Goal: Task Accomplishment & Management: Manage account settings

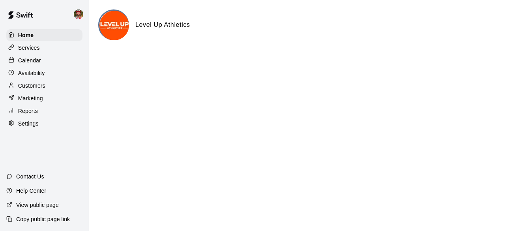
click at [323, 63] on html "Home Services Calendar Availability Customers Marketing Reports Settings Contac…" at bounding box center [252, 31] width 505 height 63
click at [31, 60] on p "Calendar" at bounding box center [29, 60] width 23 height 8
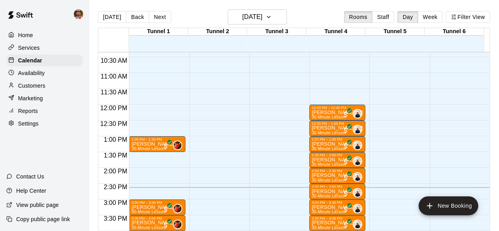
scroll to position [327, 0]
click at [154, 18] on button "Next" at bounding box center [160, 17] width 22 height 12
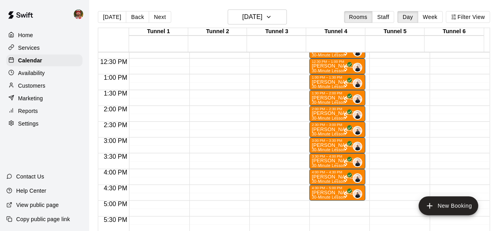
scroll to position [390, 0]
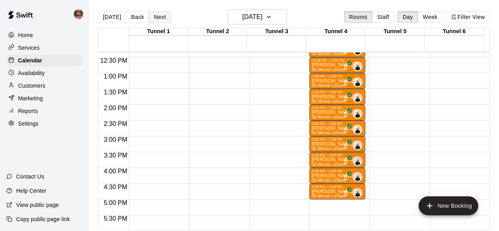
click at [159, 16] on button "Next" at bounding box center [160, 17] width 22 height 12
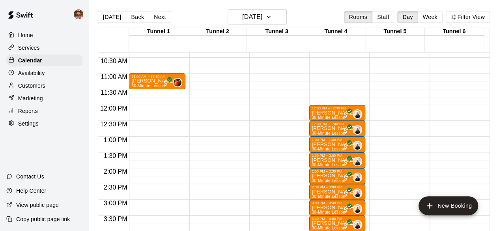
scroll to position [323, 0]
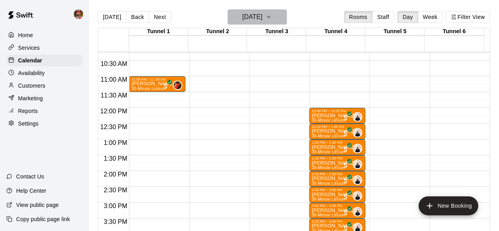
click at [262, 19] on h6 "[DATE]" at bounding box center [252, 16] width 20 height 11
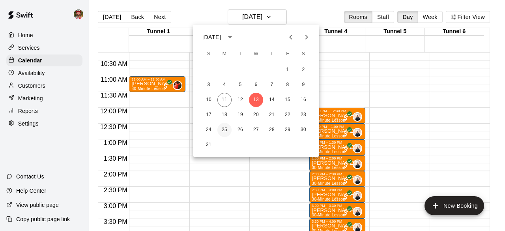
click at [225, 129] on button "25" at bounding box center [224, 130] width 14 height 14
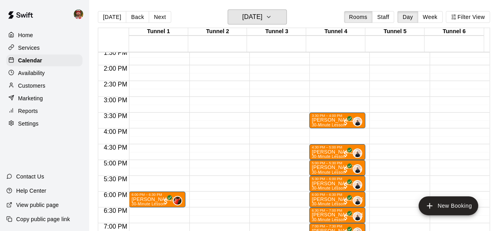
scroll to position [426, 0]
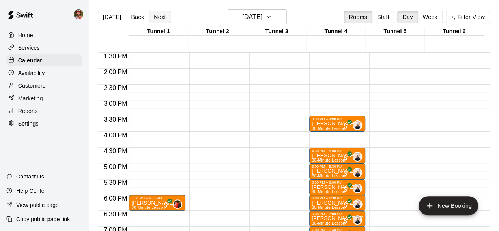
click at [157, 15] on button "Next" at bounding box center [160, 17] width 22 height 12
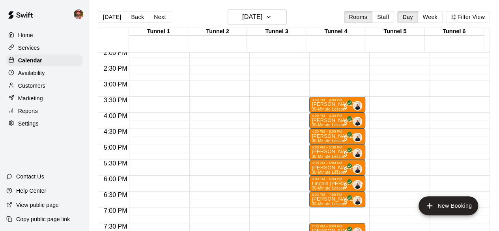
scroll to position [443, 0]
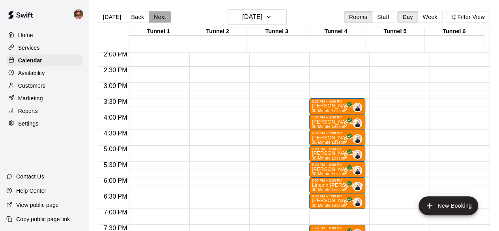
click at [161, 19] on button "Next" at bounding box center [160, 17] width 22 height 12
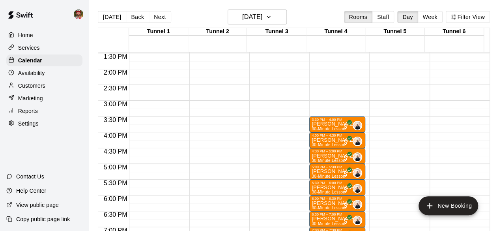
scroll to position [422, 0]
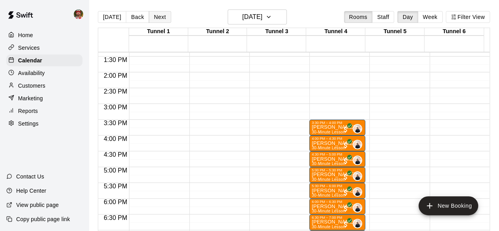
click at [151, 17] on button "Next" at bounding box center [160, 17] width 22 height 12
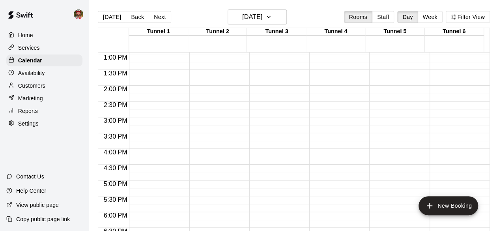
scroll to position [408, 0]
click at [154, 14] on button "Next" at bounding box center [160, 17] width 22 height 12
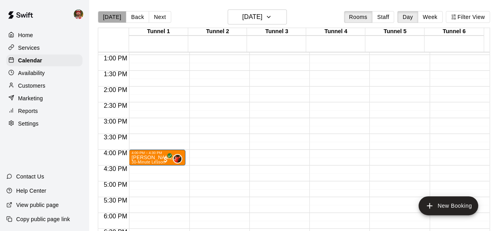
click at [113, 17] on button "[DATE]" at bounding box center [112, 17] width 28 height 12
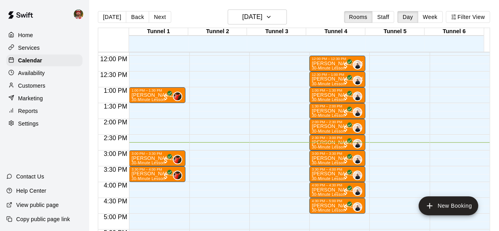
scroll to position [374, 0]
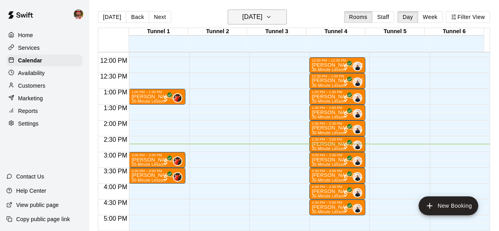
click at [242, 17] on h6 "[DATE]" at bounding box center [252, 16] width 20 height 11
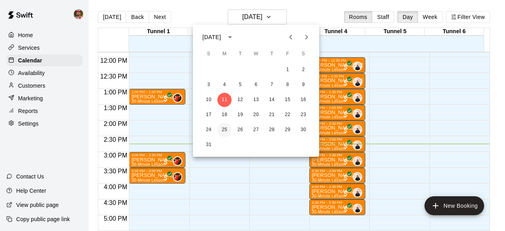
click at [222, 130] on button "25" at bounding box center [224, 130] width 14 height 14
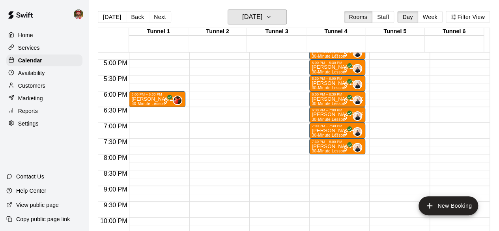
scroll to position [530, 0]
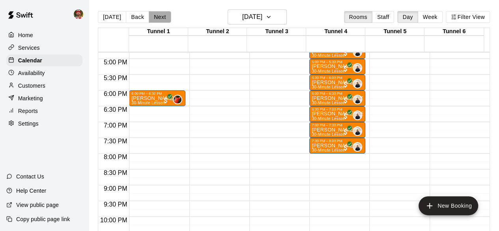
click at [152, 19] on button "Next" at bounding box center [160, 17] width 22 height 12
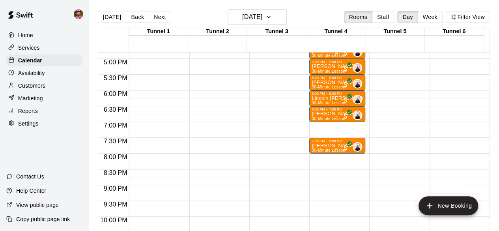
click at [20, 77] on p "Availability" at bounding box center [31, 73] width 27 height 8
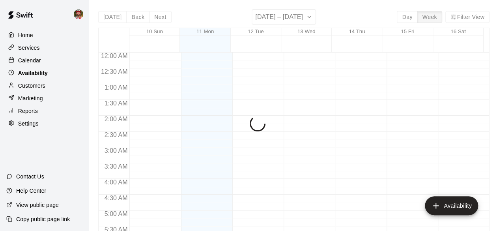
scroll to position [466, 0]
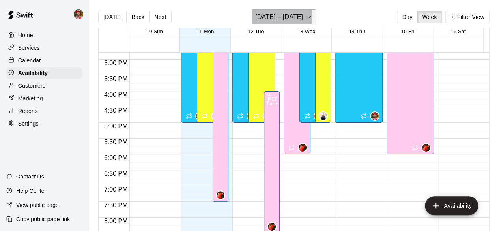
click at [273, 16] on h6 "[DATE] – [DATE]" at bounding box center [279, 16] width 48 height 11
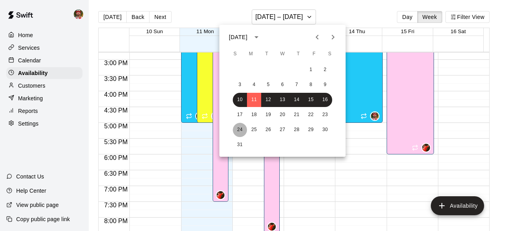
click at [241, 129] on button "24" at bounding box center [240, 130] width 14 height 14
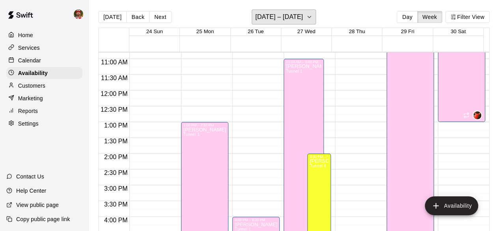
scroll to position [342, 0]
